Goal: Information Seeking & Learning: Check status

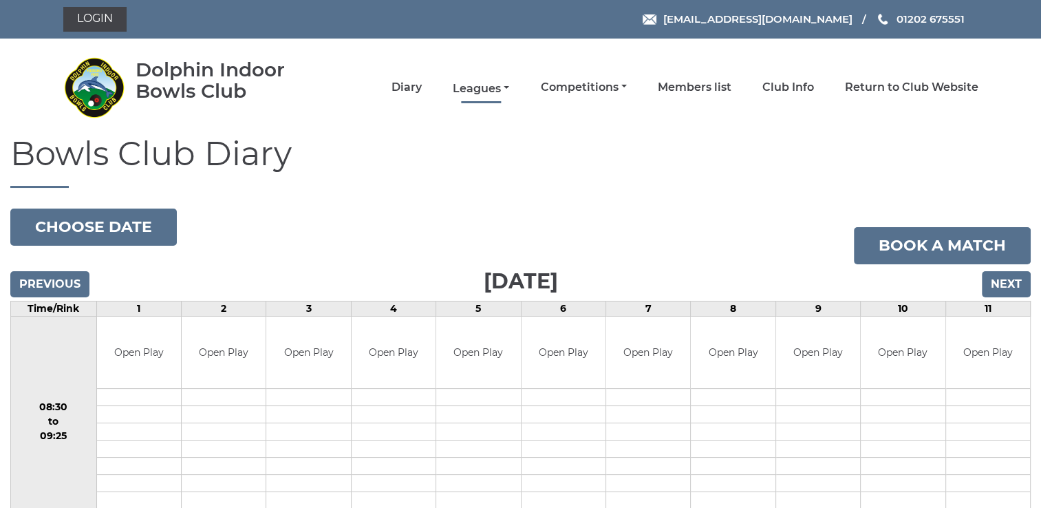
click at [486, 84] on link "Leagues" at bounding box center [481, 88] width 56 height 15
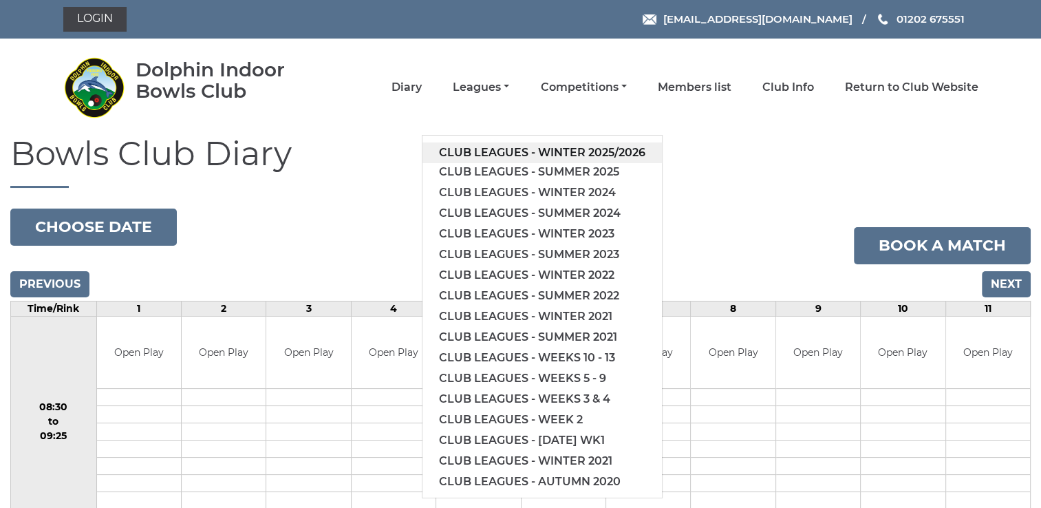
click at [486, 149] on link "Club leagues - Winter 2025/2026" at bounding box center [541, 152] width 239 height 21
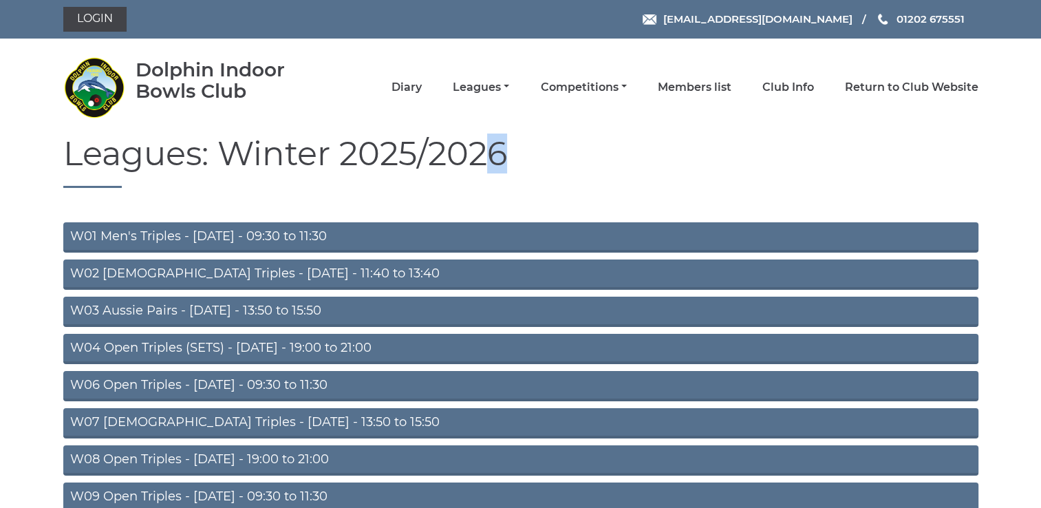
drag, startPoint x: 0, startPoint y: 0, endPoint x: 1047, endPoint y: 169, distance: 1060.7
click at [1040, 169] on html "Login reception@dolphinibc.com 01202 675551 Diary" at bounding box center [520, 475] width 1041 height 951
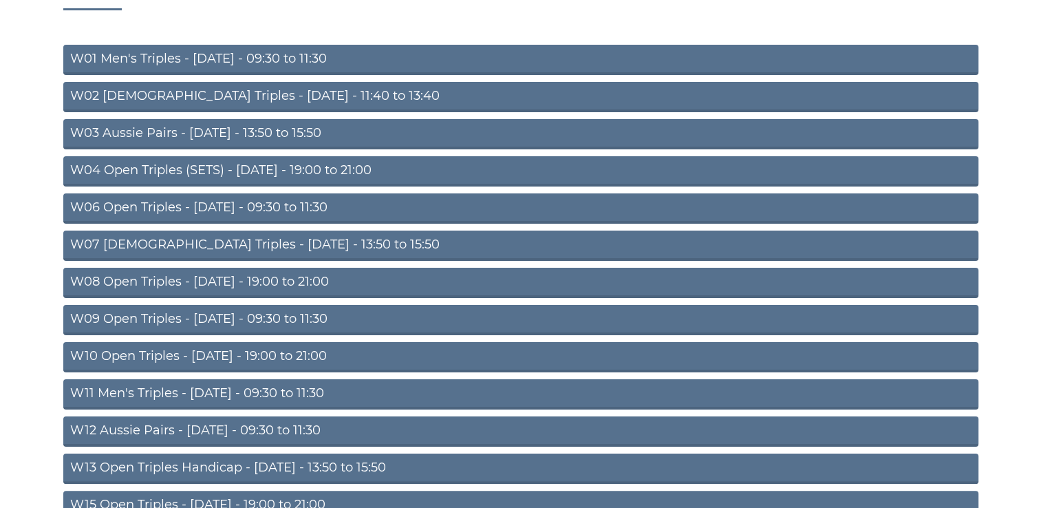
scroll to position [183, 0]
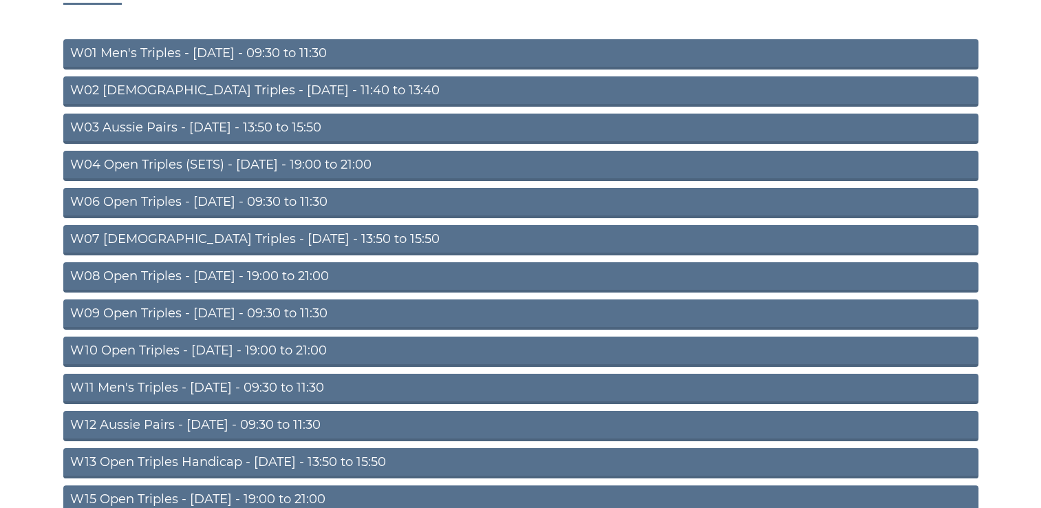
click at [237, 352] on link "W10 Open Triples - Wednesday - 19:00 to 21:00" at bounding box center [520, 351] width 915 height 30
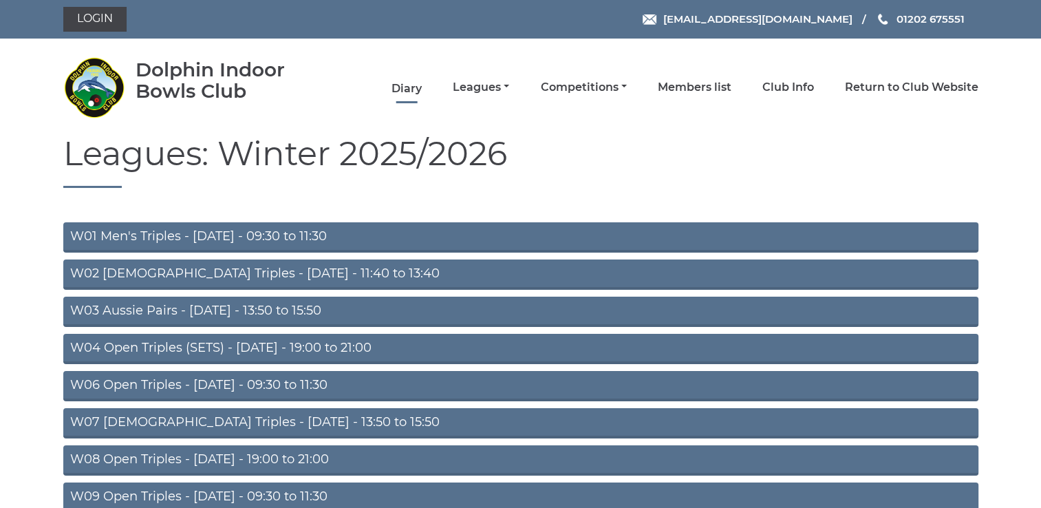
click at [400, 91] on link "Diary" at bounding box center [406, 88] width 30 height 15
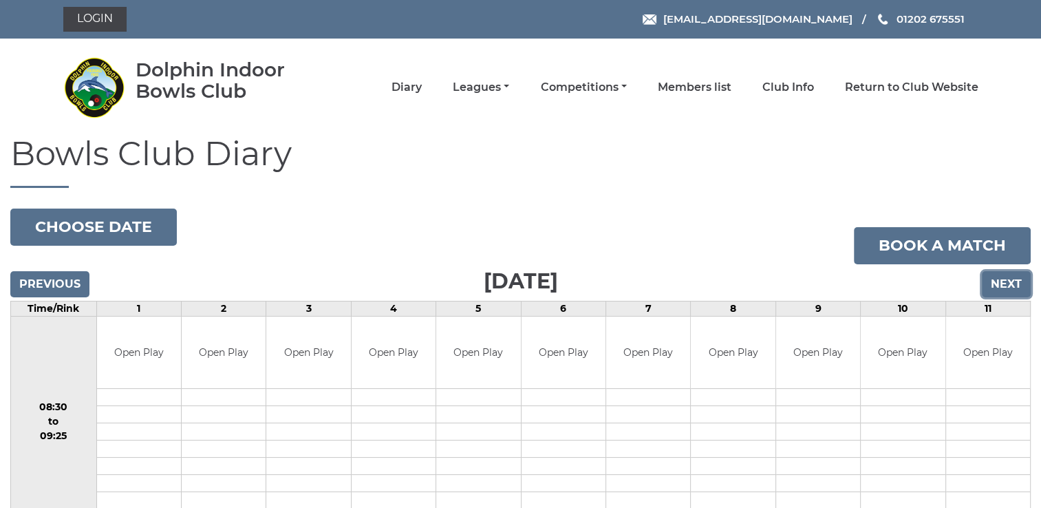
click at [1010, 285] on input "Next" at bounding box center [1006, 284] width 49 height 26
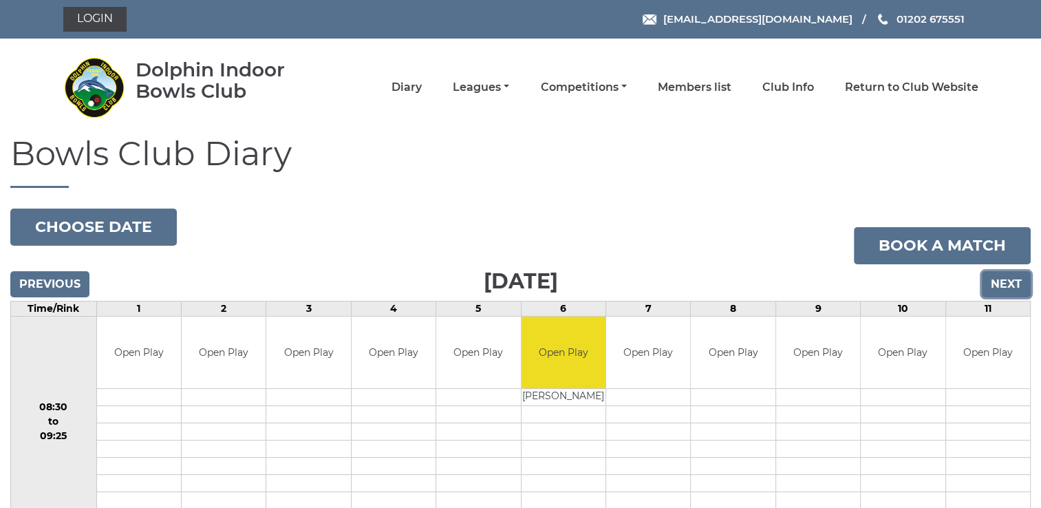
click at [1011, 285] on input "Next" at bounding box center [1006, 284] width 49 height 26
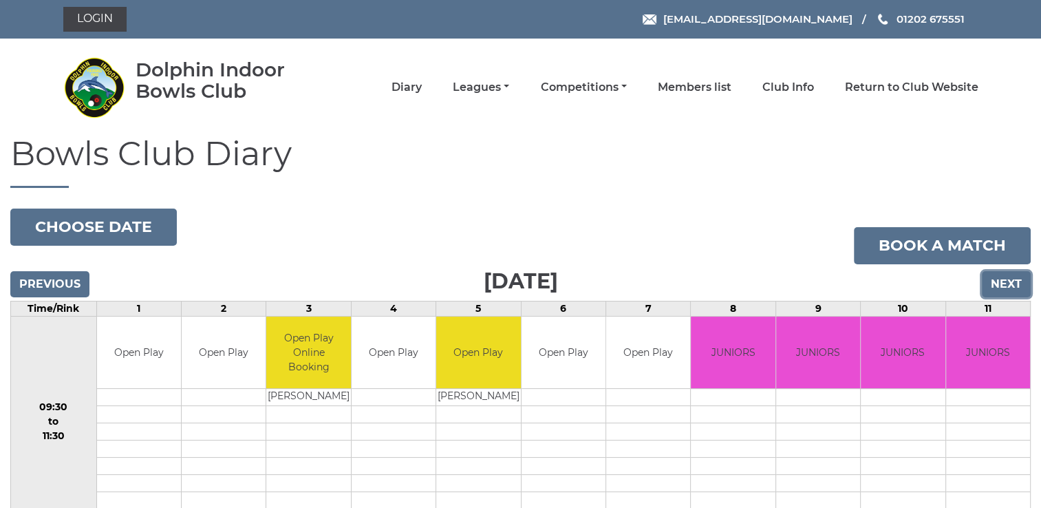
click at [1009, 284] on input "Next" at bounding box center [1006, 284] width 49 height 26
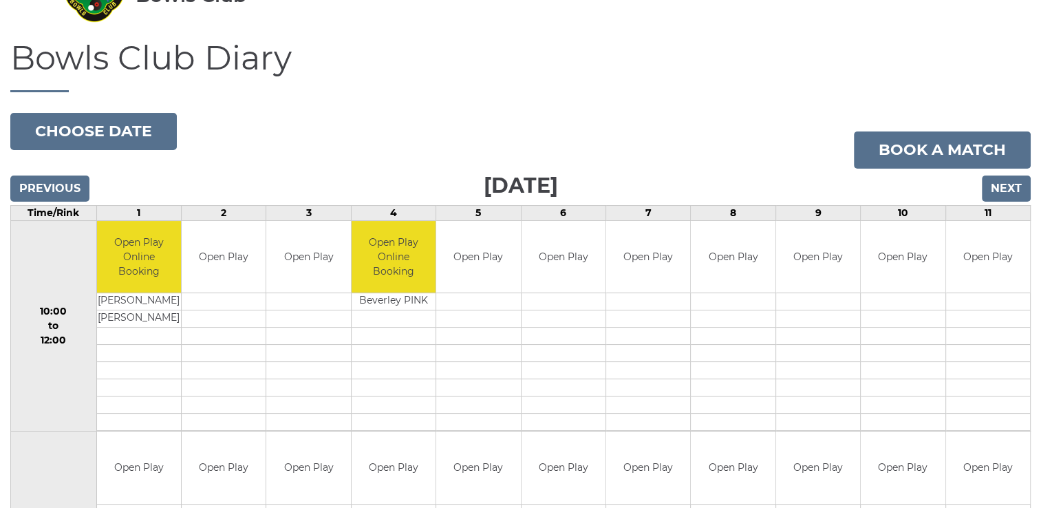
scroll to position [104, 0]
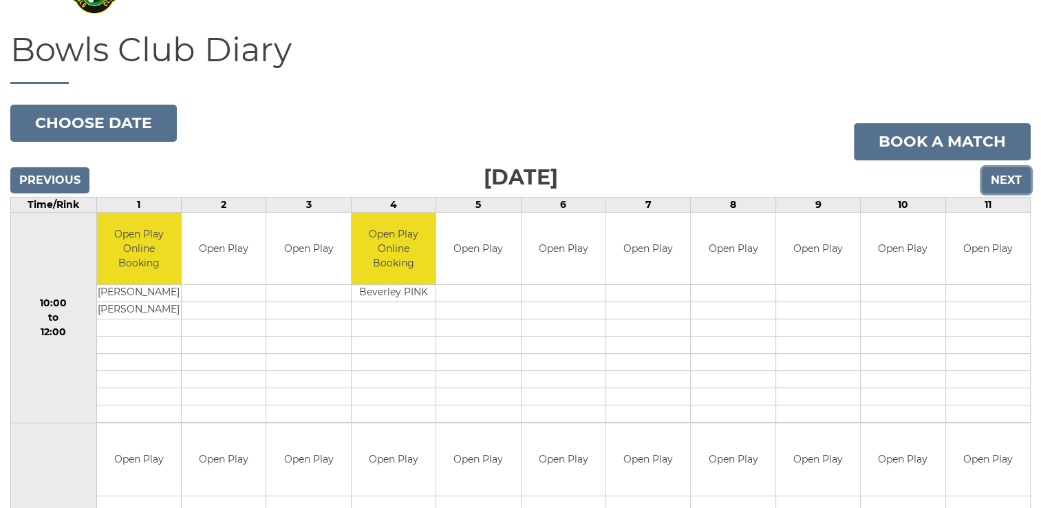
click at [1013, 179] on input "Next" at bounding box center [1006, 180] width 49 height 26
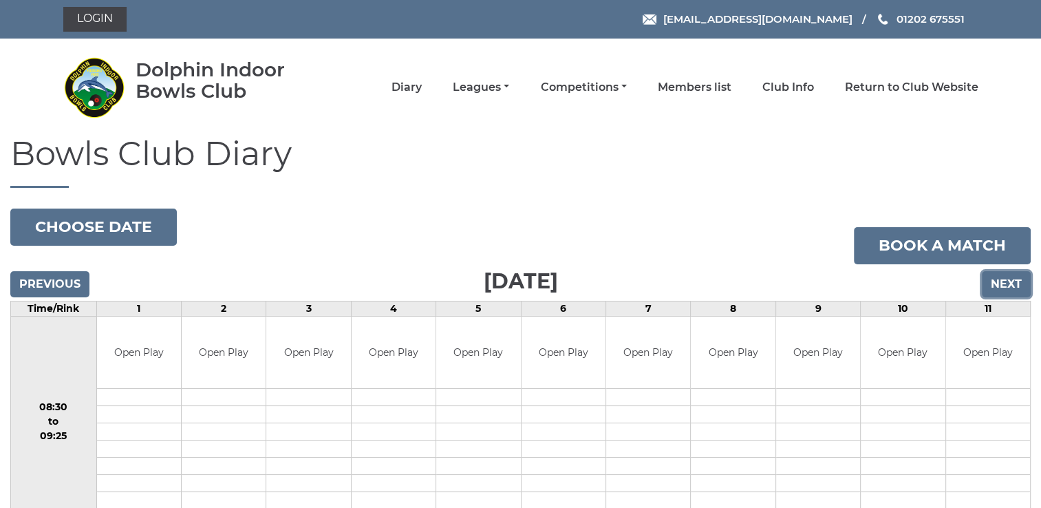
click at [1009, 284] on input "Next" at bounding box center [1006, 284] width 49 height 26
click at [1006, 278] on input "Next" at bounding box center [1006, 284] width 49 height 26
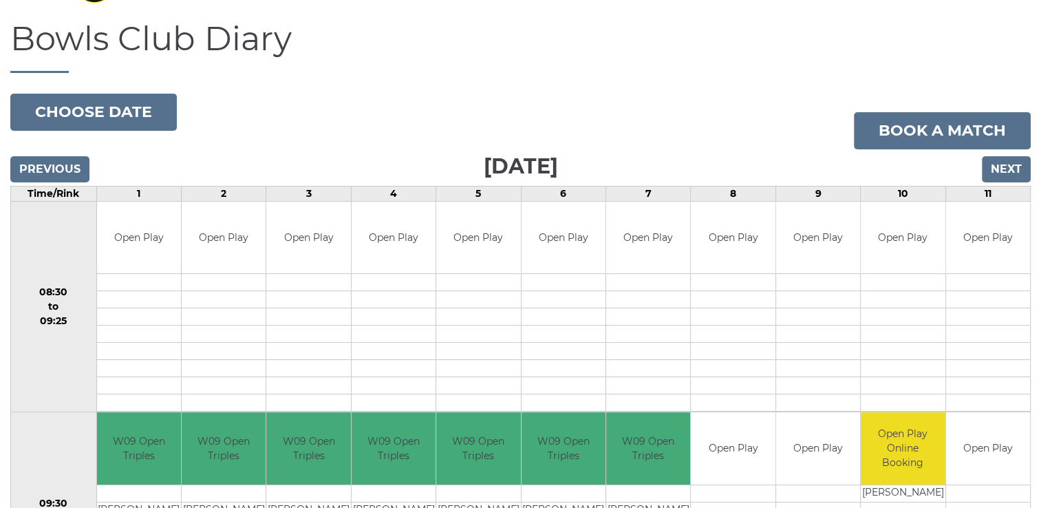
scroll to position [41, 0]
